Goal: Check status: Check status

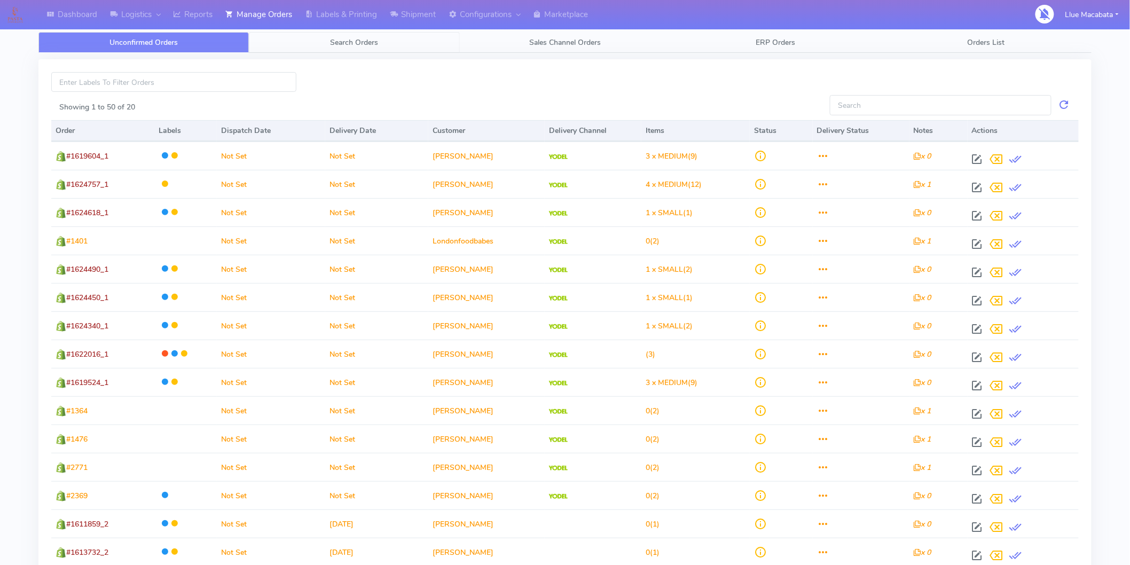
click at [371, 38] on span "Search Orders" at bounding box center [355, 42] width 48 height 10
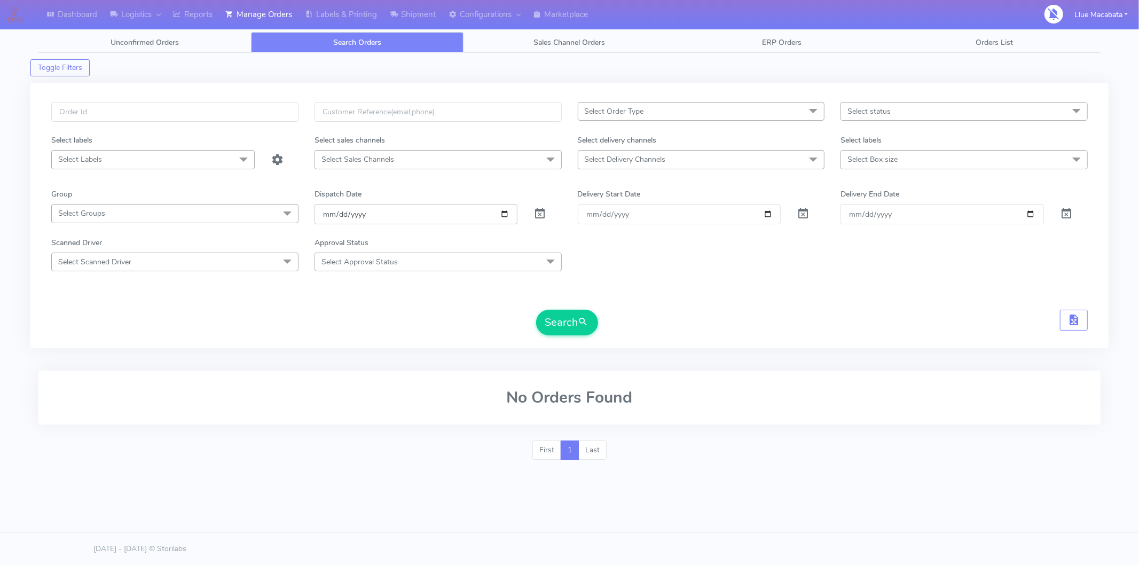
click at [332, 214] on input "[DATE]" at bounding box center [417, 214] width 204 height 20
click at [347, 214] on input "date" at bounding box center [417, 214] width 204 height 20
drag, startPoint x: 339, startPoint y: 214, endPoint x: 350, endPoint y: 221, distance: 13.2
click at [339, 214] on input "date" at bounding box center [417, 214] width 204 height 20
click at [116, 113] on input "text" at bounding box center [174, 112] width 247 height 20
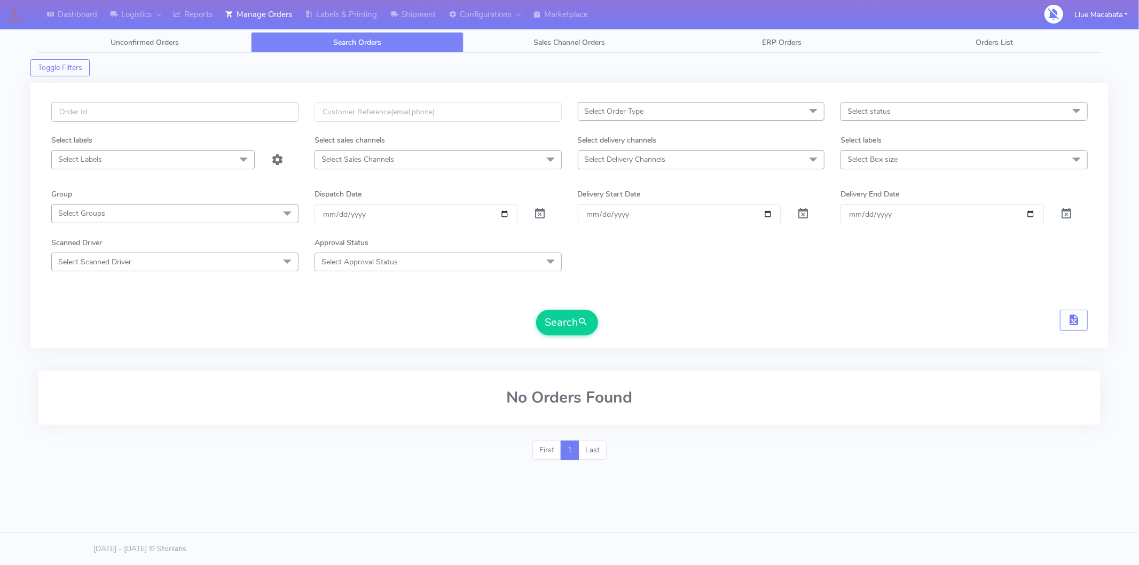
paste input "1618465A"
type input "1618465A"
drag, startPoint x: 567, startPoint y: 327, endPoint x: 558, endPoint y: 324, distance: 10.1
click at [567, 327] on button "Search" at bounding box center [567, 323] width 62 height 26
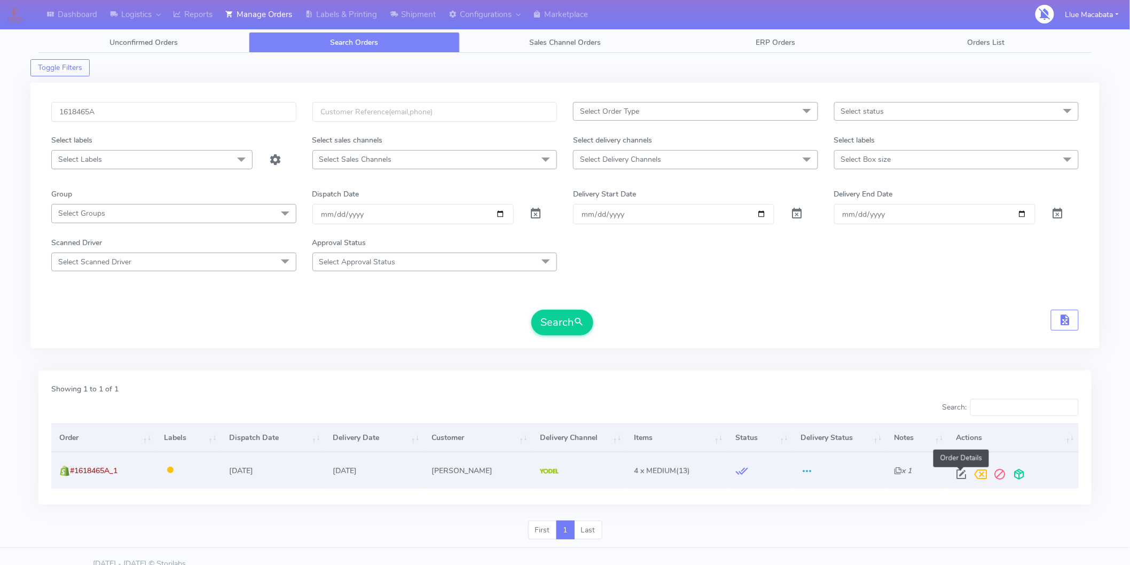
click at [959, 474] on span at bounding box center [961, 477] width 19 height 10
select select "5"
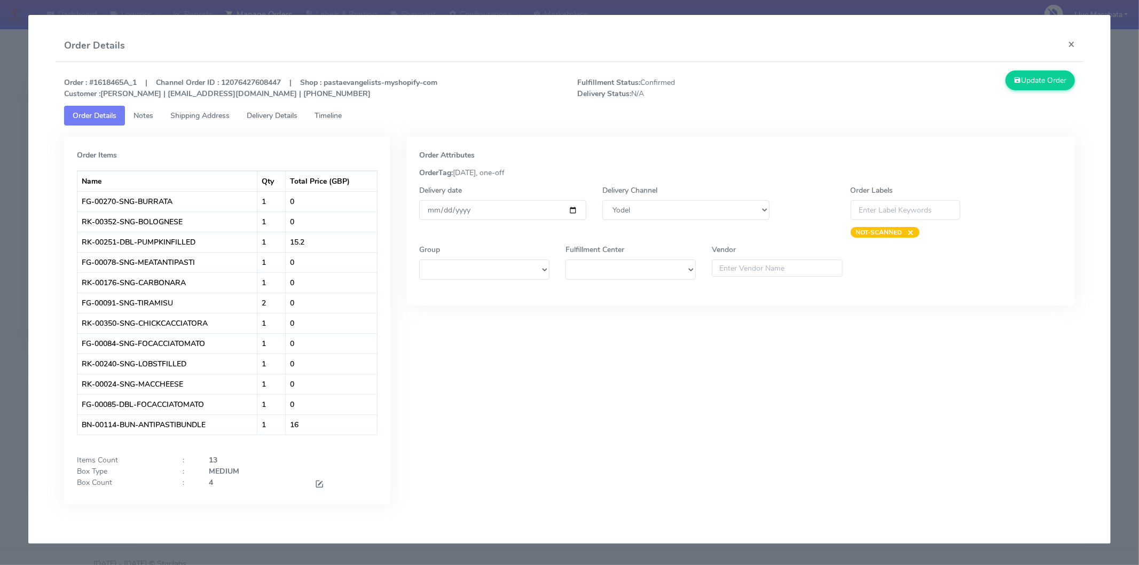
click at [342, 111] on span "Timeline" at bounding box center [328, 116] width 27 height 10
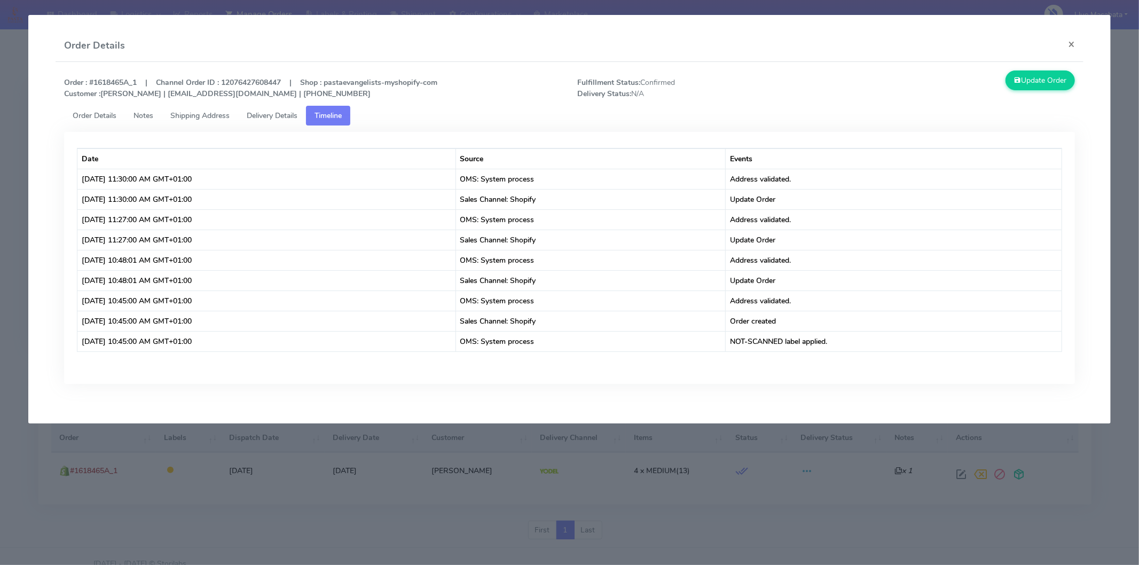
click at [283, 111] on span "Delivery Details" at bounding box center [272, 116] width 51 height 10
